Goal: Information Seeking & Learning: Learn about a topic

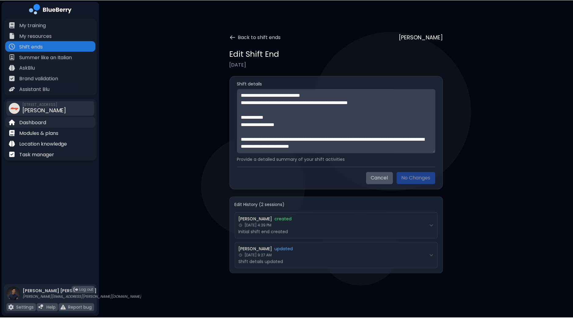
scroll to position [657, 0]
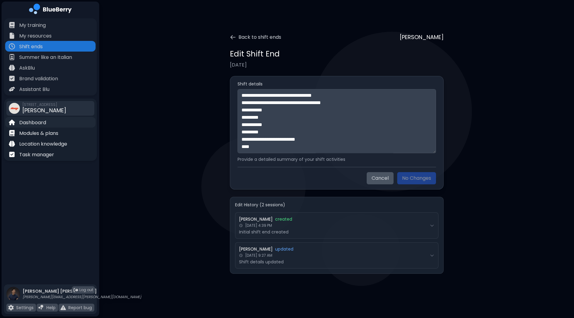
click at [57, 123] on div "Dashboard" at bounding box center [50, 122] width 90 height 11
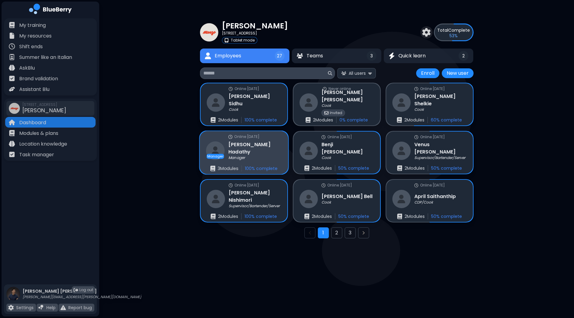
click at [257, 150] on h3 "[PERSON_NAME]" at bounding box center [255, 148] width 53 height 15
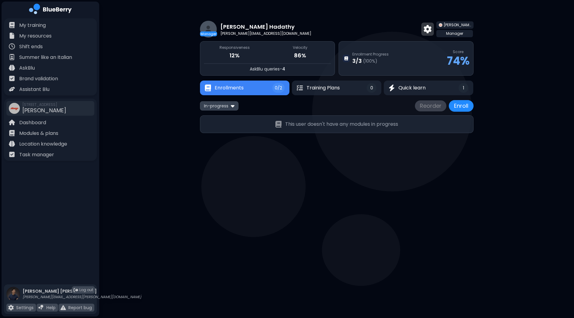
click at [432, 31] on img at bounding box center [428, 29] width 8 height 8
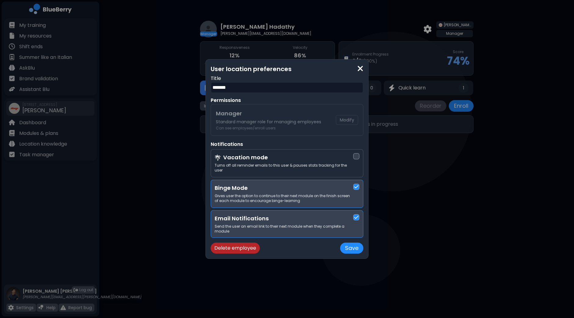
click at [326, 126] on div "User location preferences Title ******* Permissions Manager Standard manager ro…" at bounding box center [287, 158] width 153 height 189
click at [358, 72] on img at bounding box center [360, 68] width 6 height 8
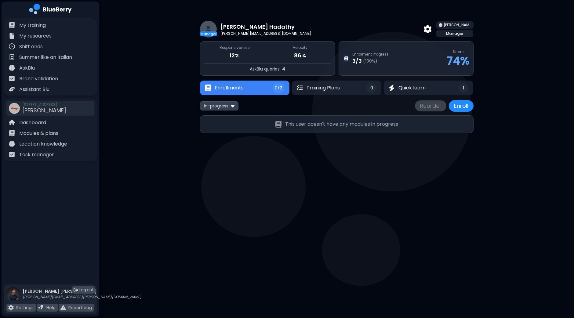
click at [459, 34] on div "Manager" at bounding box center [455, 33] width 37 height 7
click at [465, 25] on span "[PERSON_NAME]" at bounding box center [457, 25] width 27 height 5
click at [432, 27] on img at bounding box center [428, 29] width 8 height 8
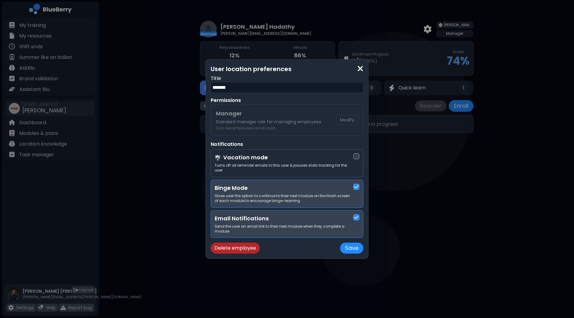
click at [395, 188] on div "User location preferences Title ******* Permissions Manager Standard manager ro…" at bounding box center [287, 159] width 574 height 318
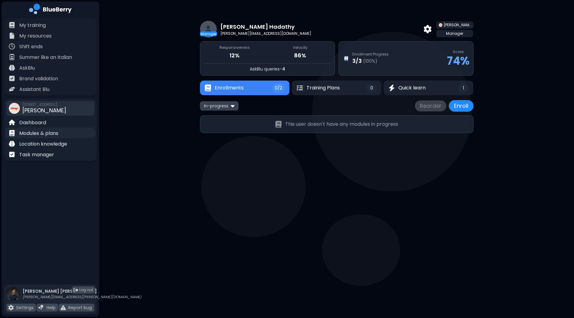
click at [66, 134] on div "Modules & plans" at bounding box center [50, 133] width 90 height 11
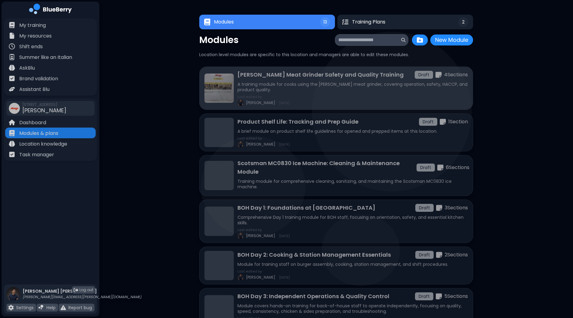
click at [364, 96] on div "Last edited by [PERSON_NAME] [DATE]" at bounding box center [352, 100] width 230 height 11
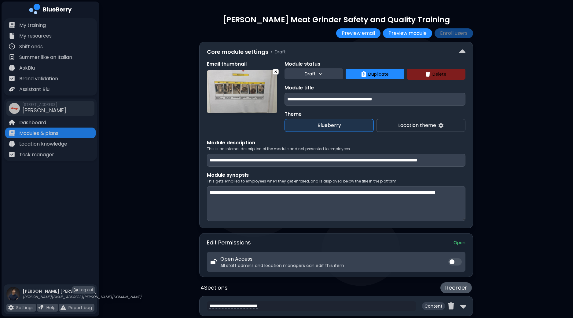
click at [516, 77] on div "**********" at bounding box center [336, 268] width 474 height 536
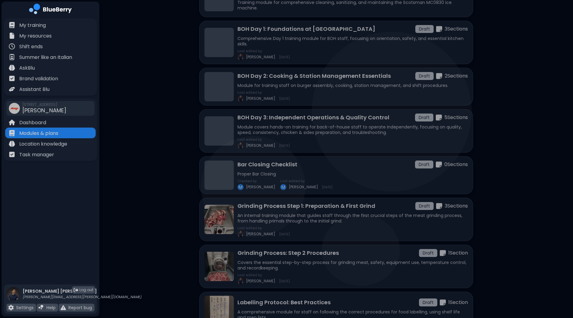
scroll to position [191, 0]
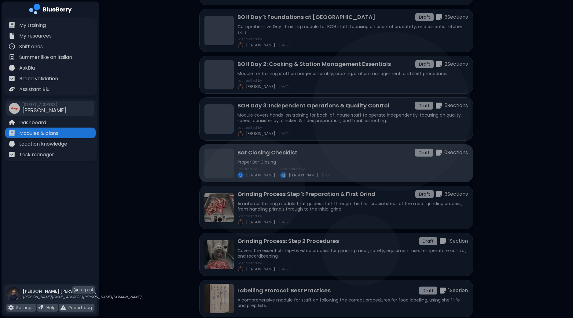
click at [346, 160] on p "Proper Bar Closing" at bounding box center [352, 161] width 230 height 5
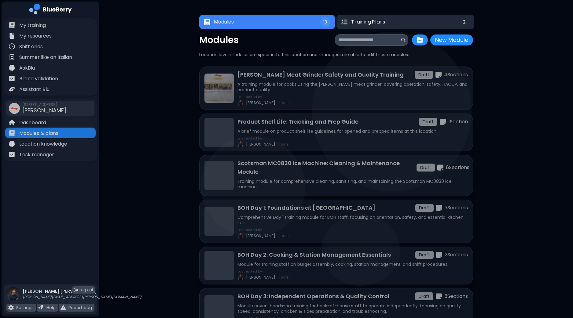
click at [382, 22] on span "Training Plans" at bounding box center [368, 21] width 34 height 7
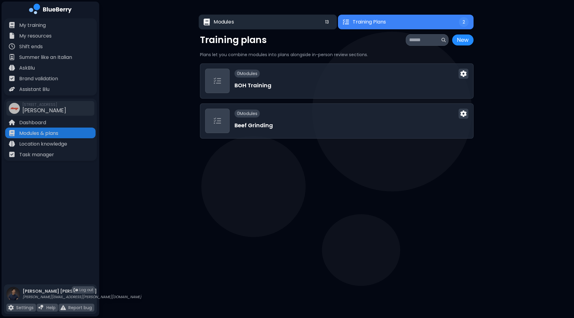
click at [280, 24] on button "Modules 13" at bounding box center [268, 22] width 138 height 15
